Goal: Transaction & Acquisition: Obtain resource

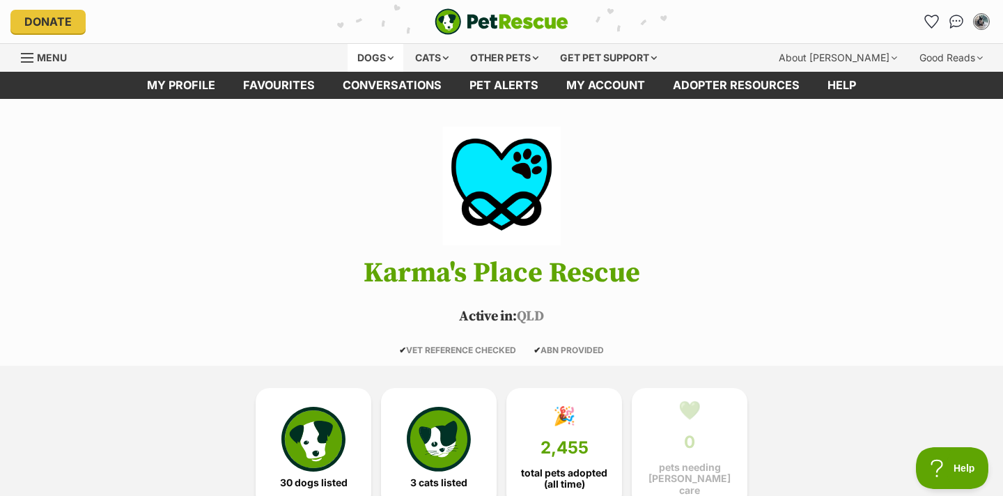
click at [374, 59] on div "Dogs" at bounding box center [376, 58] width 56 height 28
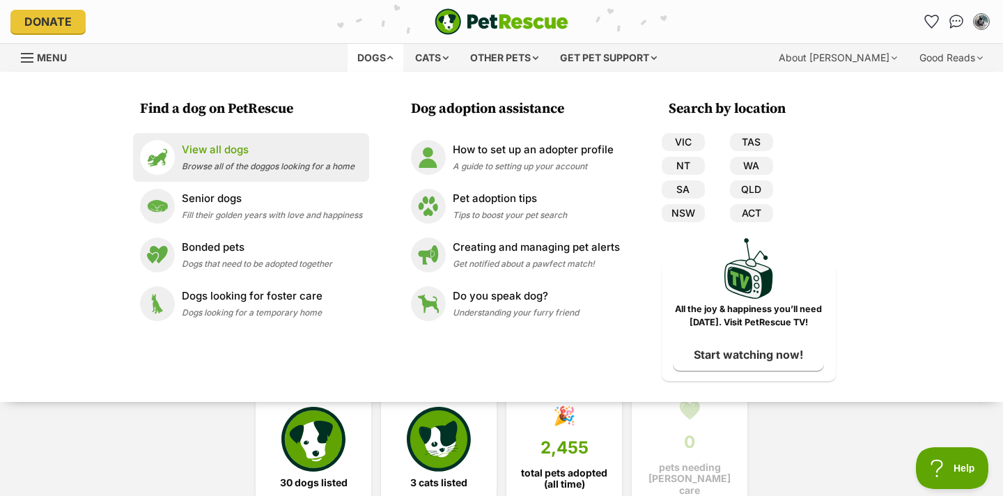
click at [233, 152] on p "View all dogs" at bounding box center [268, 150] width 173 height 16
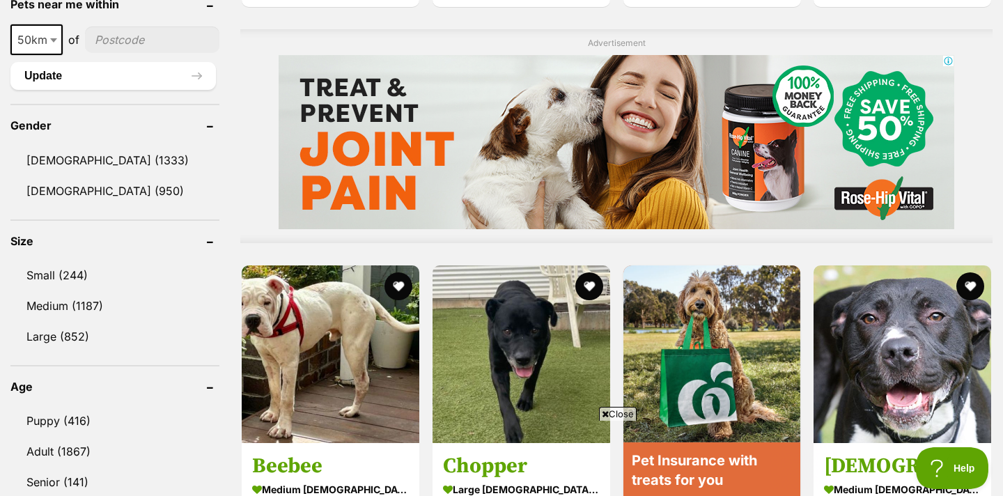
scroll to position [1088, 0]
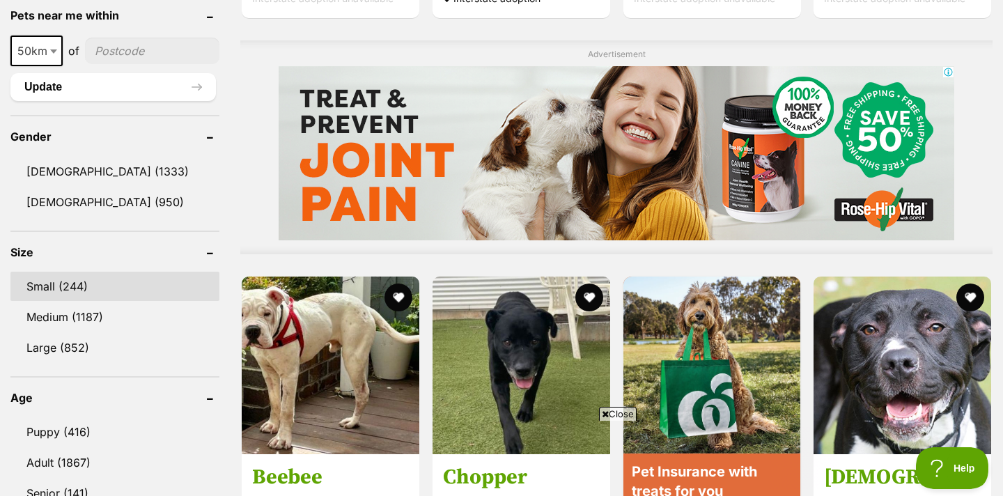
click at [61, 275] on link "Small (244)" at bounding box center [114, 286] width 209 height 29
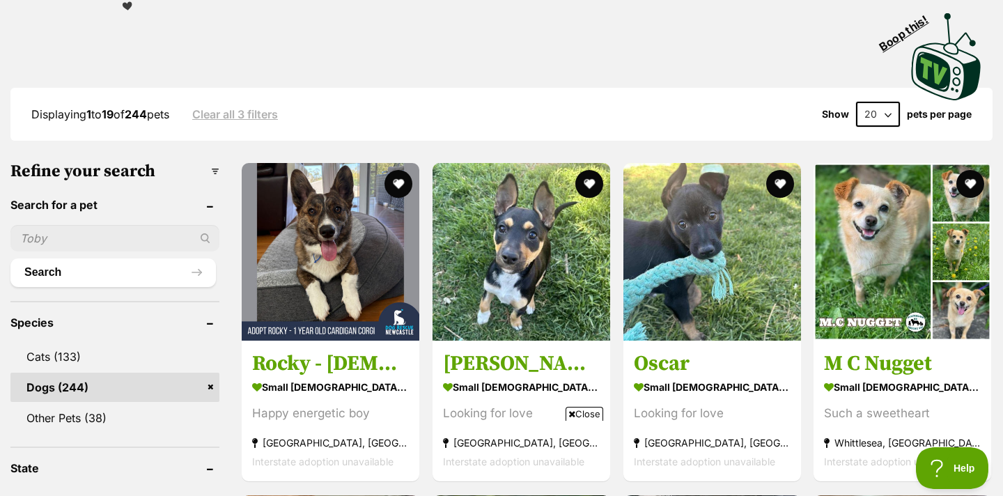
click at [672, 49] on div "Visit PetRescue TV (external site) Boop this!" at bounding box center [502, 52] width 962 height 102
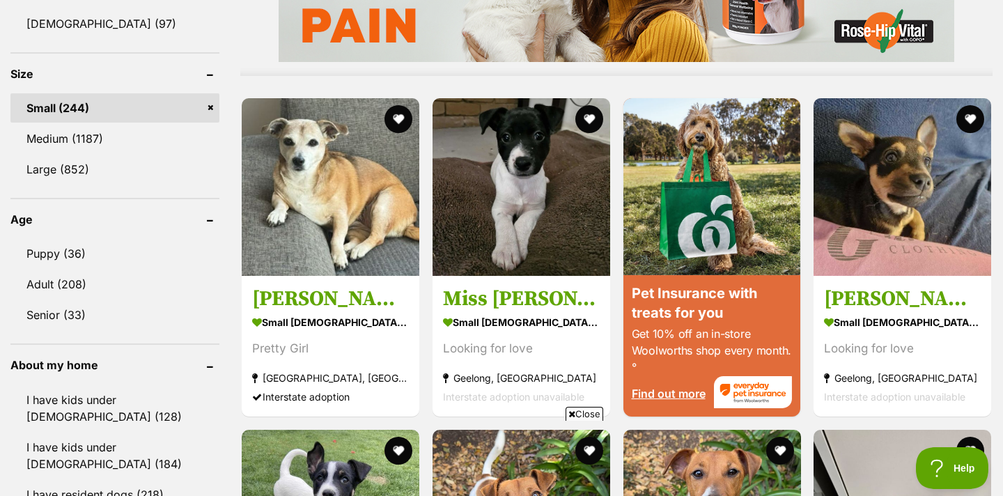
scroll to position [1268, 0]
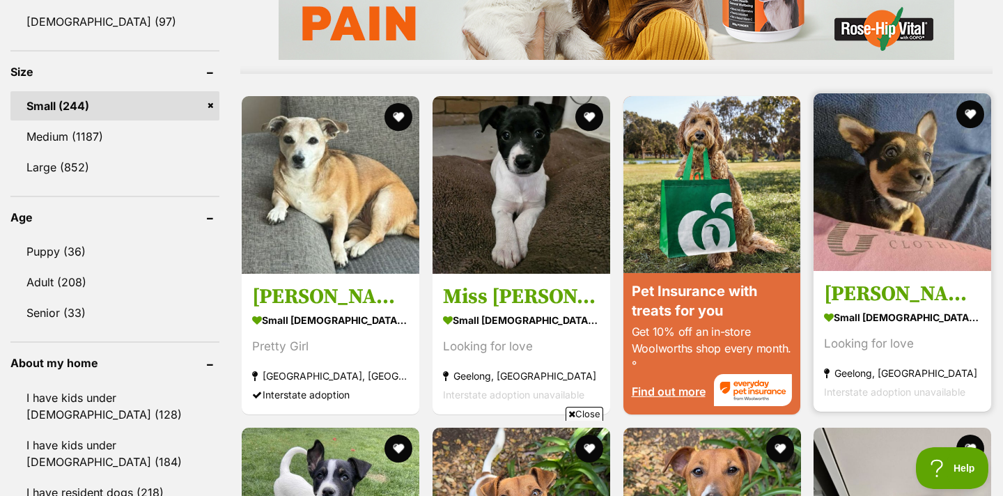
click at [912, 179] on img at bounding box center [903, 182] width 178 height 178
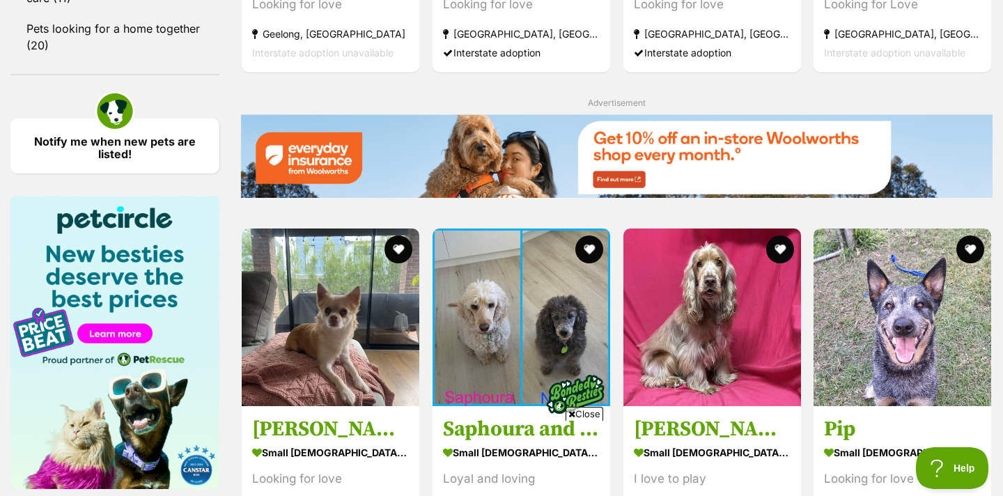
scroll to position [2205, 0]
